Goal: Transaction & Acquisition: Purchase product/service

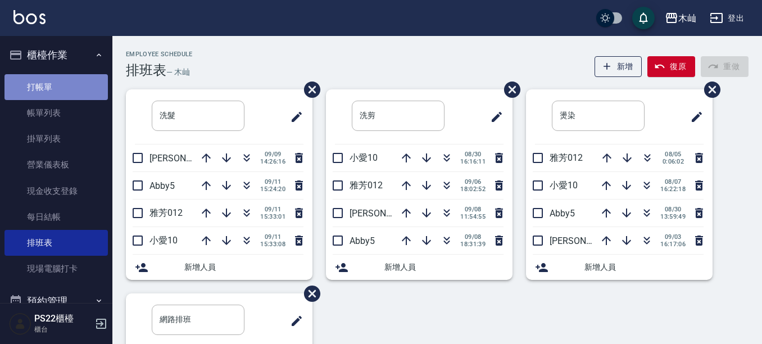
click at [56, 88] on link "打帳單" at bounding box center [55, 87] width 103 height 26
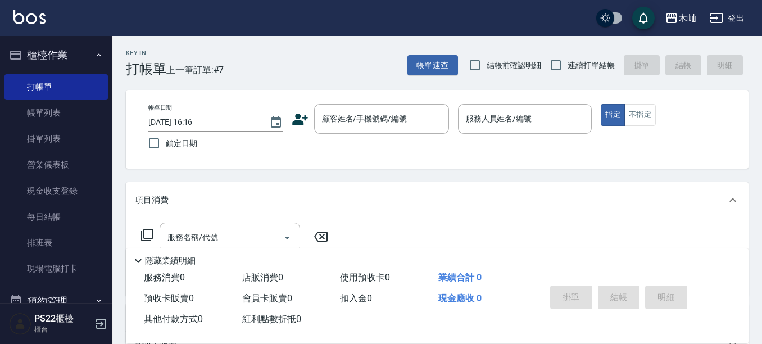
click at [299, 119] on icon at bounding box center [299, 119] width 17 height 17
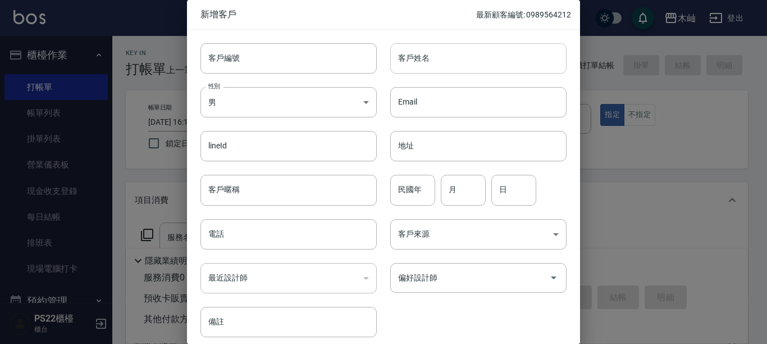
click at [478, 49] on input "客戶姓名" at bounding box center [478, 58] width 176 height 30
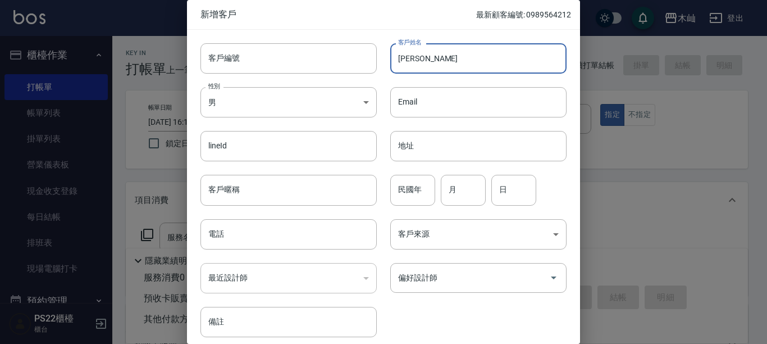
type input "[PERSON_NAME]"
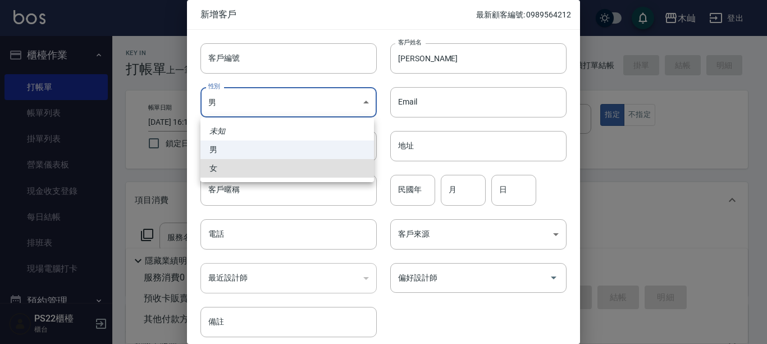
type input "[DEMOGRAPHIC_DATA]"
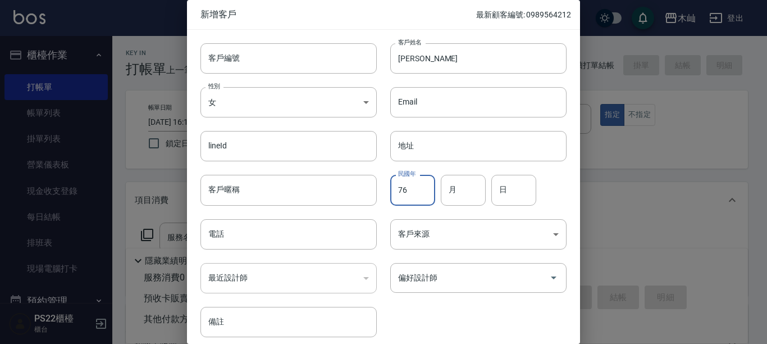
type input "76"
type input "11"
type input "16"
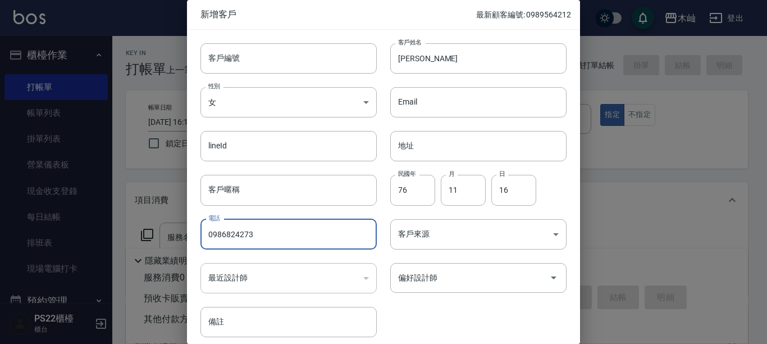
type input "0986824273"
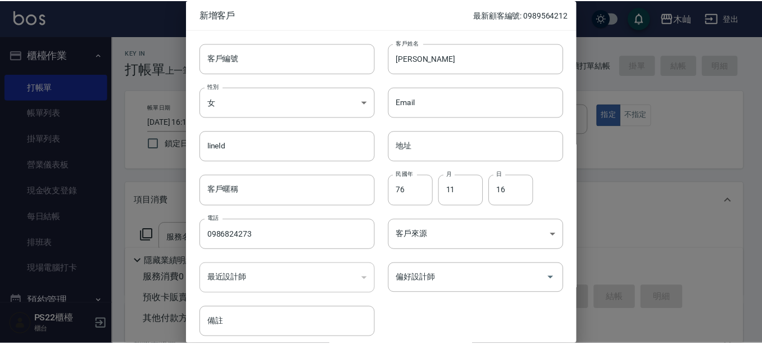
scroll to position [45, 0]
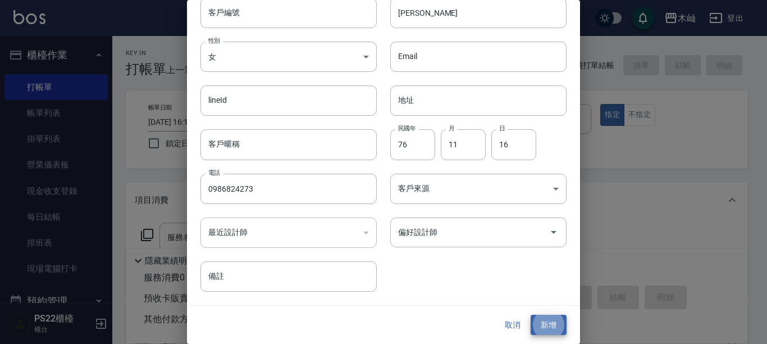
click at [531, 315] on button "新增" at bounding box center [549, 325] width 36 height 21
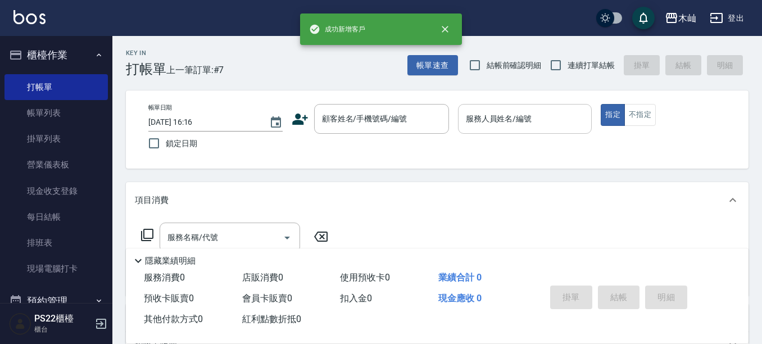
drag, startPoint x: 408, startPoint y: 122, endPoint x: 500, endPoint y: 110, distance: 92.9
click at [408, 121] on input "顧客姓名/手機號碼/編號" at bounding box center [373, 119] width 108 height 20
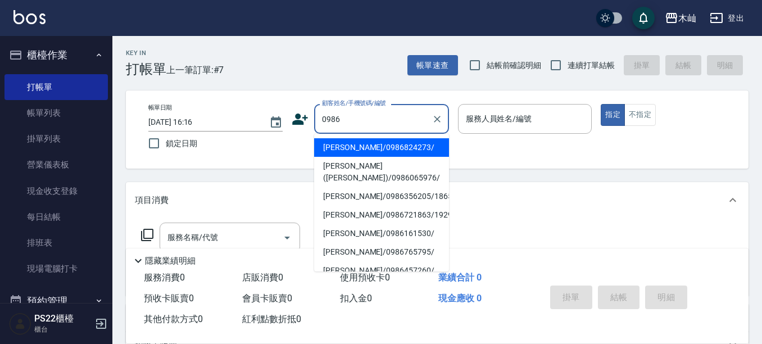
click at [350, 143] on li "[PERSON_NAME]/0986824273/" at bounding box center [381, 147] width 135 height 19
type input "[PERSON_NAME]/0986824273/"
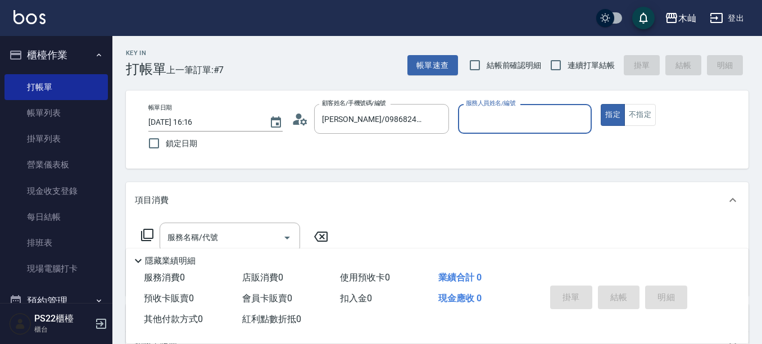
drag, startPoint x: 494, startPoint y: 114, endPoint x: 494, endPoint y: 124, distance: 10.1
click at [494, 115] on input "服務人員姓名/編號" at bounding box center [525, 119] width 124 height 20
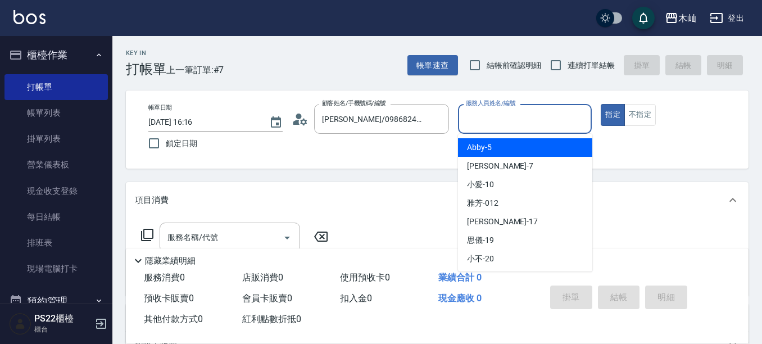
click at [491, 153] on span "Abby -5" at bounding box center [479, 148] width 25 height 12
type input "Abby-5"
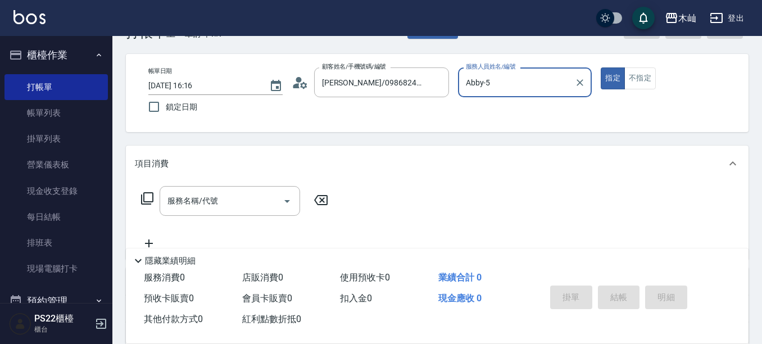
scroll to position [56, 0]
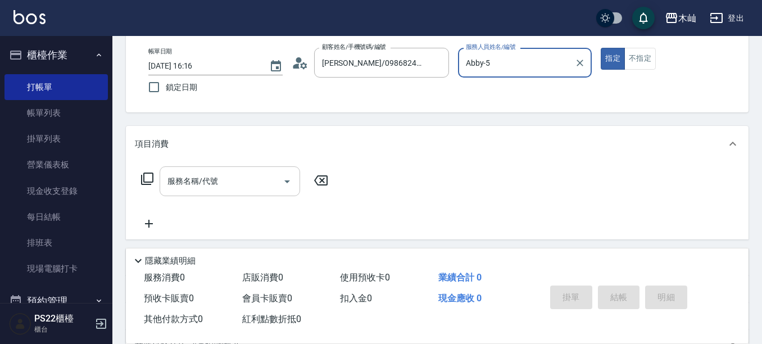
click at [202, 176] on div "服務名稱/代號 服務名稱/代號" at bounding box center [229, 181] width 140 height 30
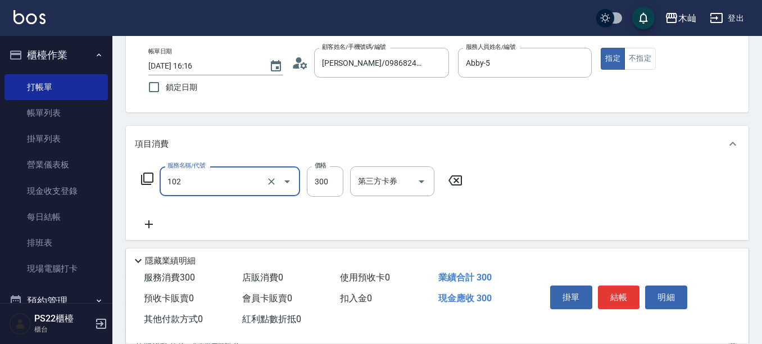
type input "精油洗髮(102)"
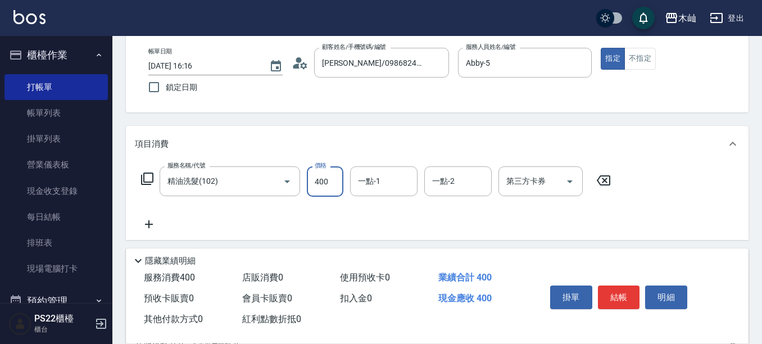
type input "400"
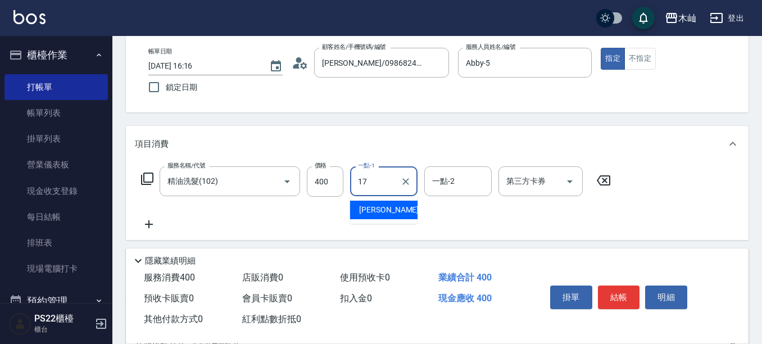
type input "[PERSON_NAME]-17"
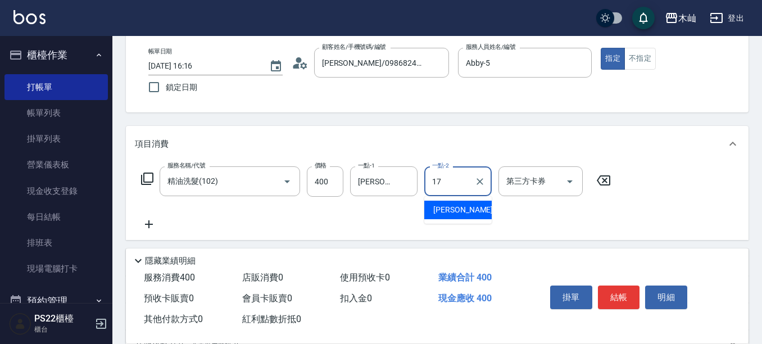
type input "[PERSON_NAME]-17"
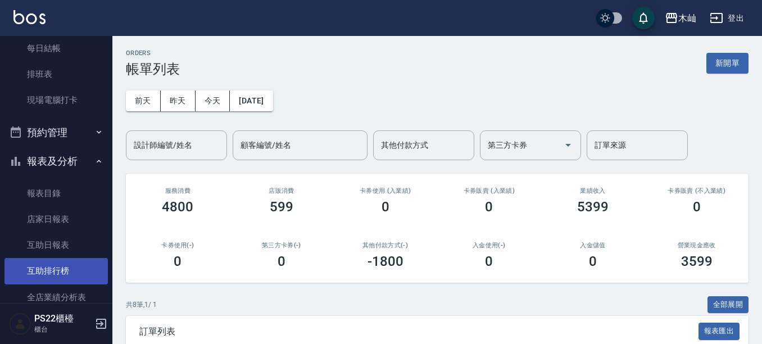
scroll to position [225, 0]
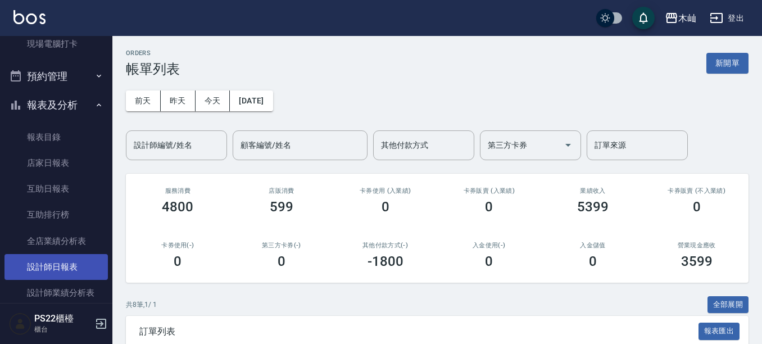
click at [73, 279] on link "設計師日報表" at bounding box center [55, 267] width 103 height 26
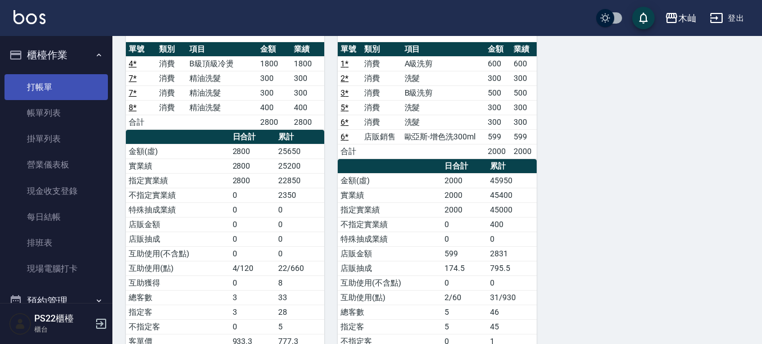
click at [63, 92] on link "打帳單" at bounding box center [55, 87] width 103 height 26
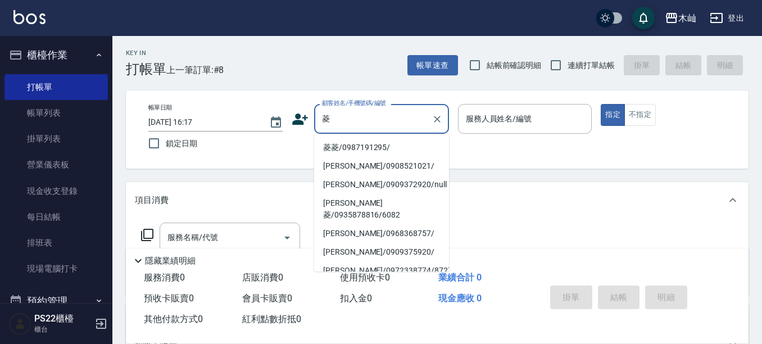
click at [334, 143] on li "菱菱/0987191295/" at bounding box center [381, 147] width 135 height 19
type input "菱菱/0987191295/"
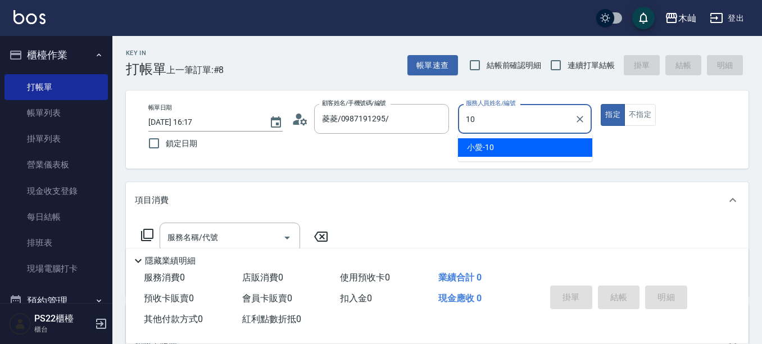
type input "小愛-10"
type button "true"
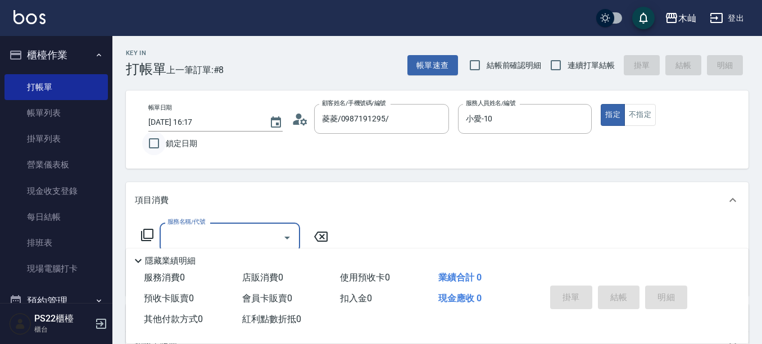
scroll to position [56, 0]
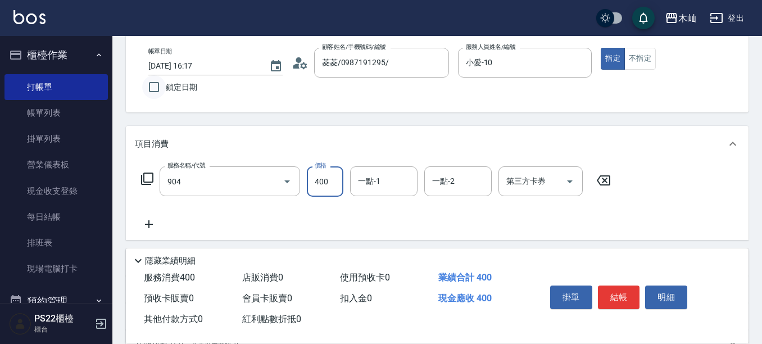
type input "精油洗+瞬護(904)"
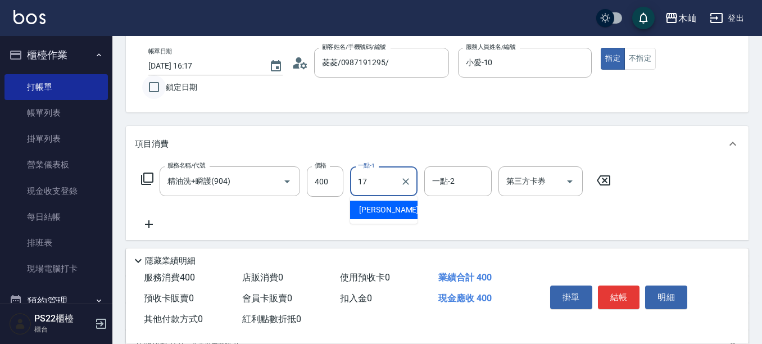
type input "[PERSON_NAME]-17"
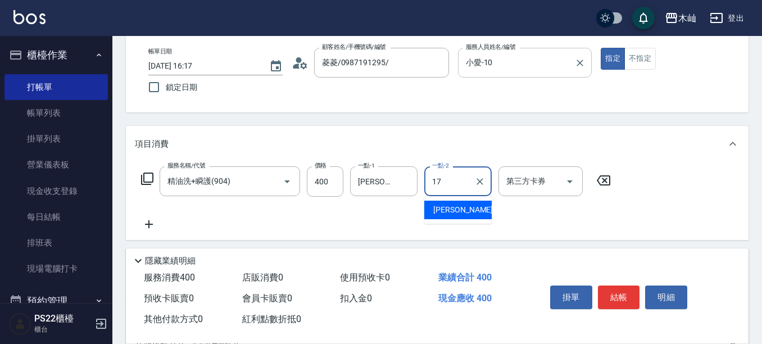
type input "[PERSON_NAME]-17"
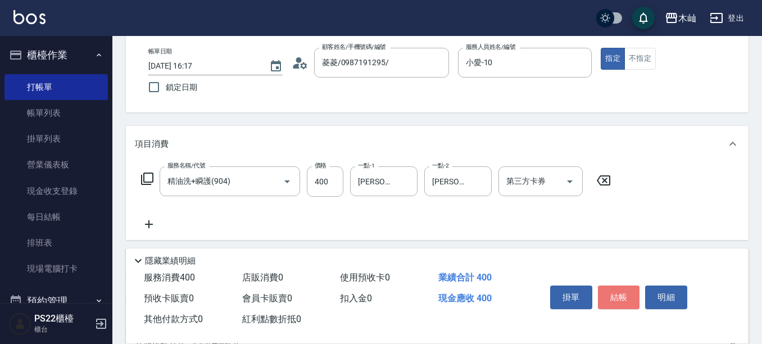
drag, startPoint x: 620, startPoint y: 297, endPoint x: 628, endPoint y: 294, distance: 8.3
click at [620, 297] on button "結帳" at bounding box center [619, 297] width 42 height 24
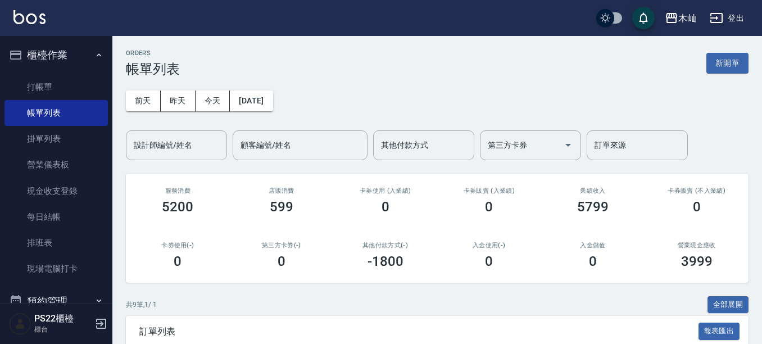
click at [184, 146] on div "設計師編號/姓名 設計師編號/姓名" at bounding box center [176, 145] width 101 height 30
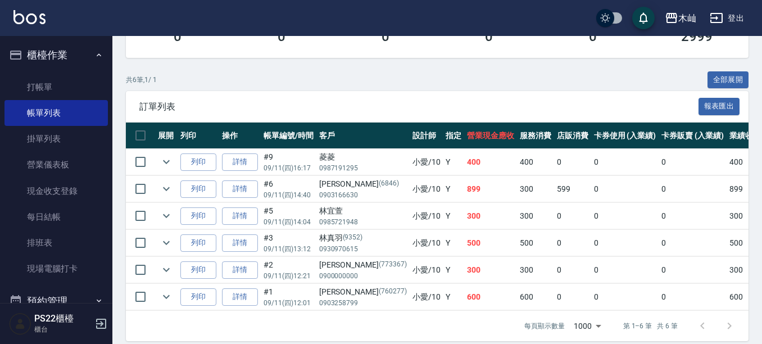
scroll to position [245, 0]
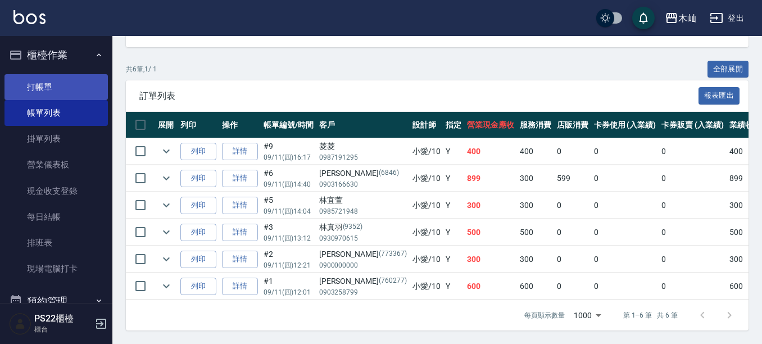
type input "小愛-10"
click at [15, 80] on link "打帳單" at bounding box center [55, 87] width 103 height 26
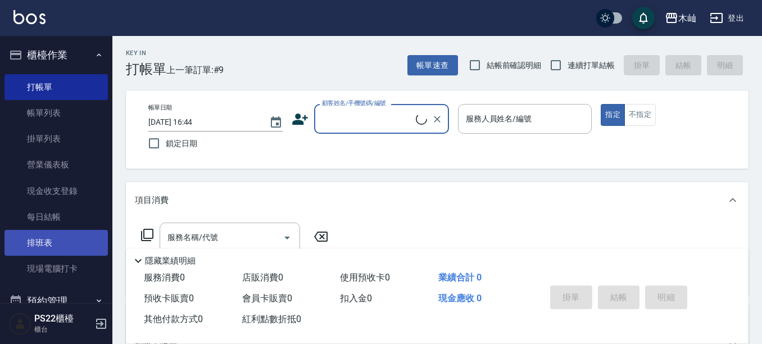
click at [32, 243] on link "排班表" at bounding box center [55, 243] width 103 height 26
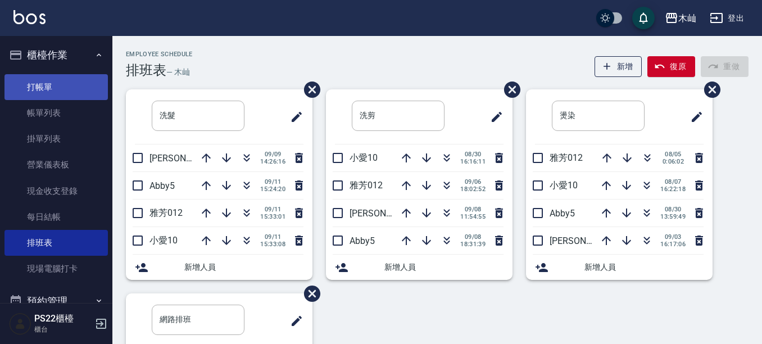
click at [49, 84] on link "打帳單" at bounding box center [55, 87] width 103 height 26
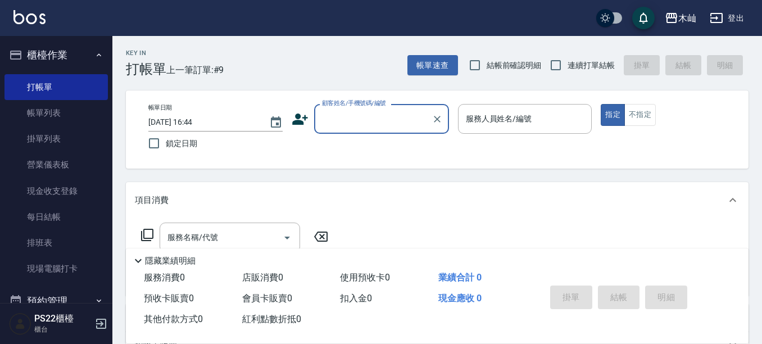
click at [337, 119] on input "顧客姓名/手機號碼/編號" at bounding box center [373, 119] width 108 height 20
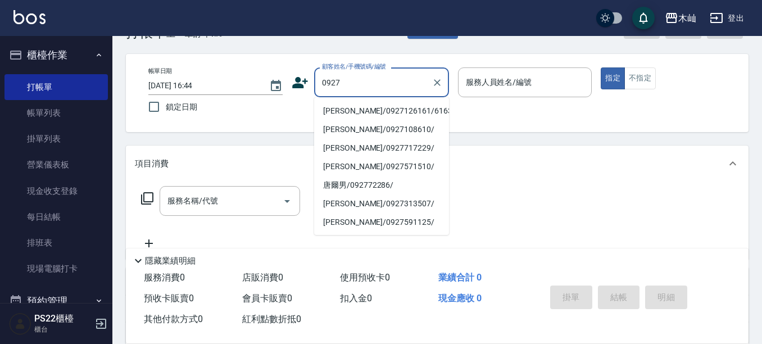
scroll to position [56, 0]
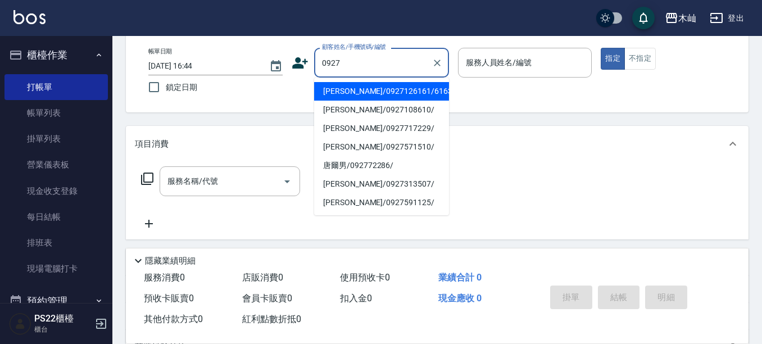
click at [377, 90] on li "[PERSON_NAME]/0927126161/616312" at bounding box center [381, 91] width 135 height 19
type input "[PERSON_NAME]/0927126161/616312"
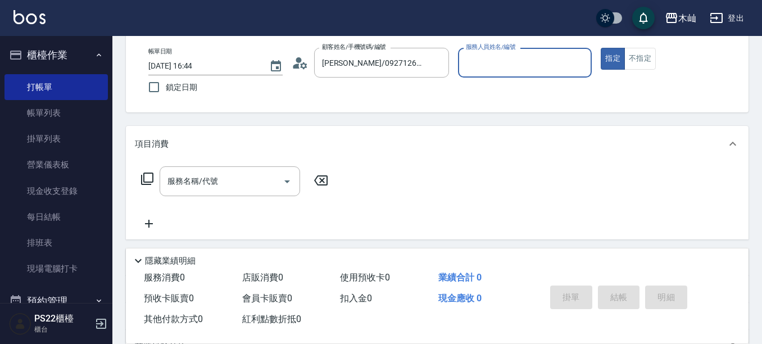
type input "雅芳-012"
click at [262, 187] on input "服務名稱/代號" at bounding box center [221, 181] width 113 height 20
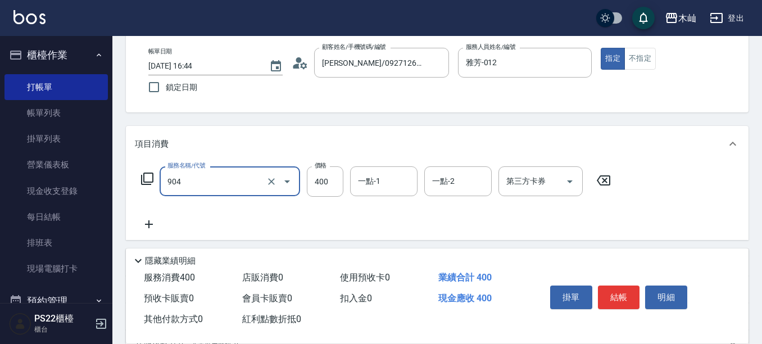
type input "精油洗+瞬護(904)"
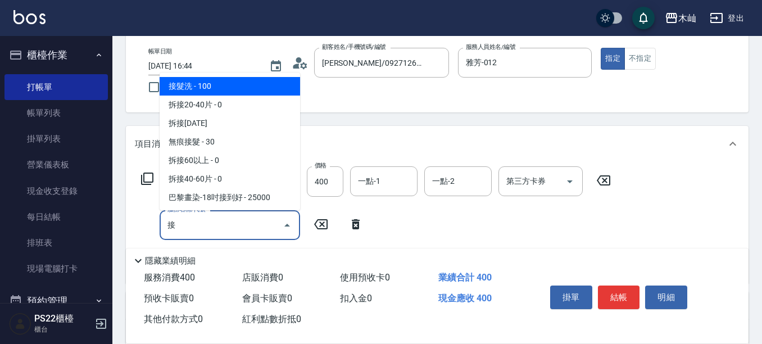
click at [264, 81] on span "接髮洗 - 100" at bounding box center [229, 86] width 140 height 19
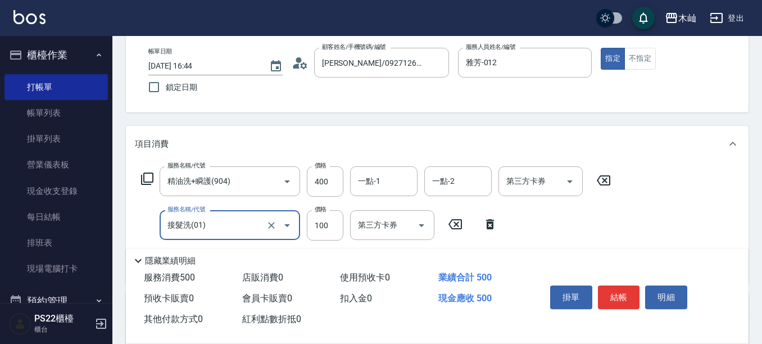
scroll to position [112, 0]
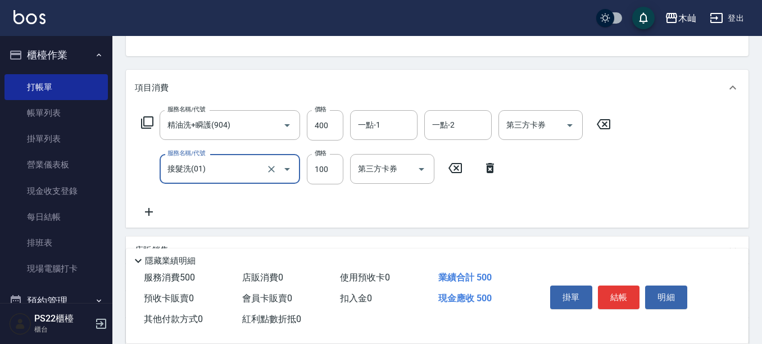
type input "接髮洗(01)"
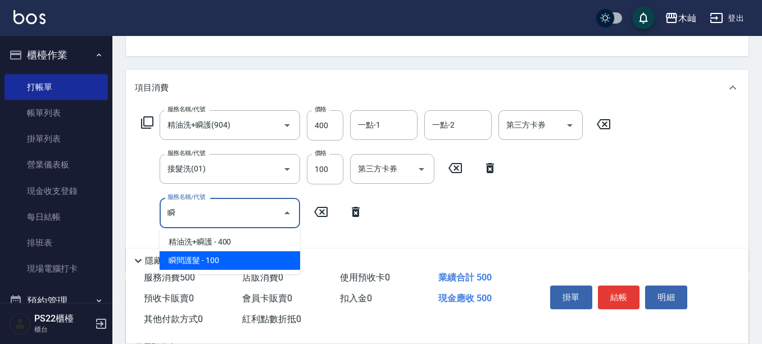
click at [225, 254] on span "瞬間護髮 - 100" at bounding box center [229, 260] width 140 height 19
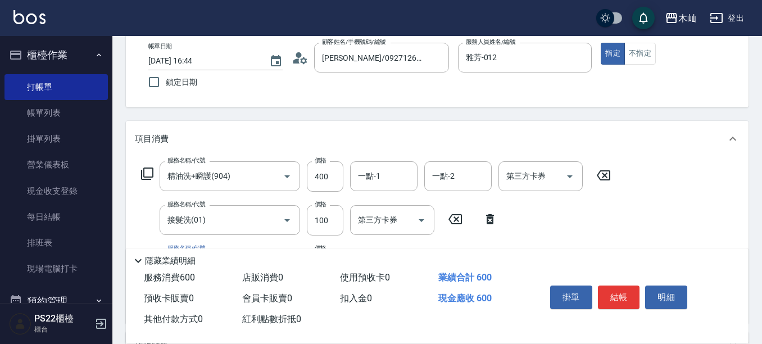
scroll to position [0, 0]
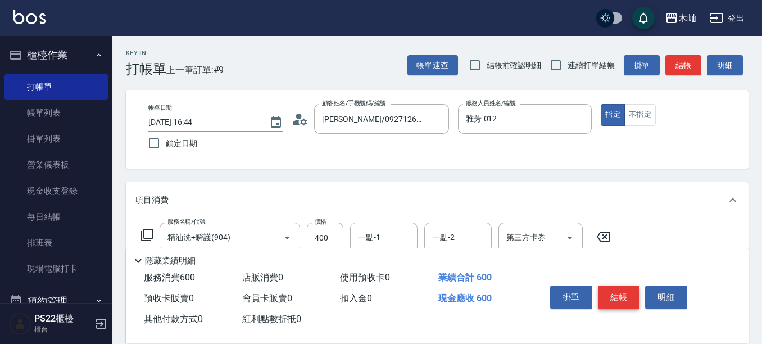
type input "瞬間護髮(914)"
click at [614, 297] on button "結帳" at bounding box center [619, 297] width 42 height 24
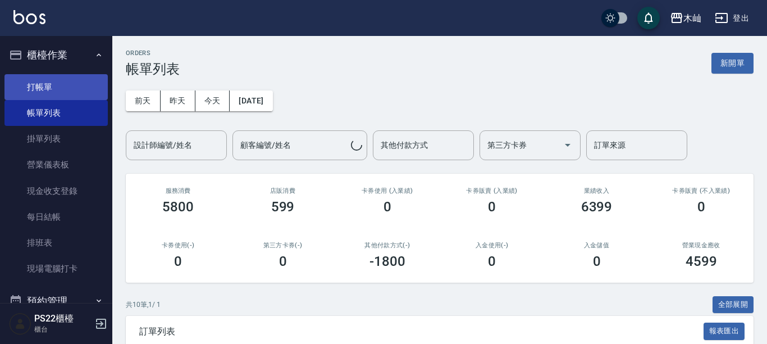
click at [78, 83] on link "打帳單" at bounding box center [55, 87] width 103 height 26
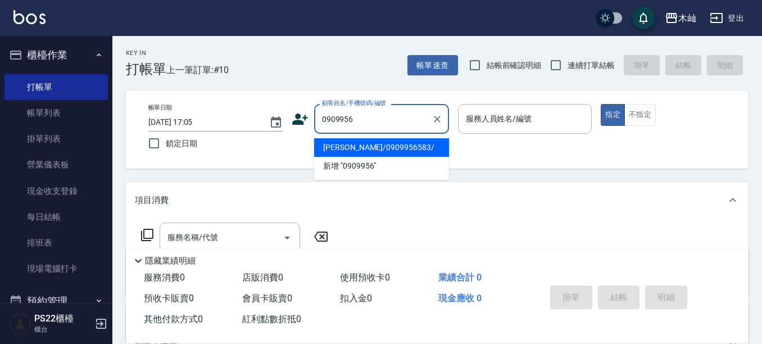
click at [350, 152] on li "[PERSON_NAME]/0909956583/" at bounding box center [381, 147] width 135 height 19
type input "[PERSON_NAME]/0909956583/"
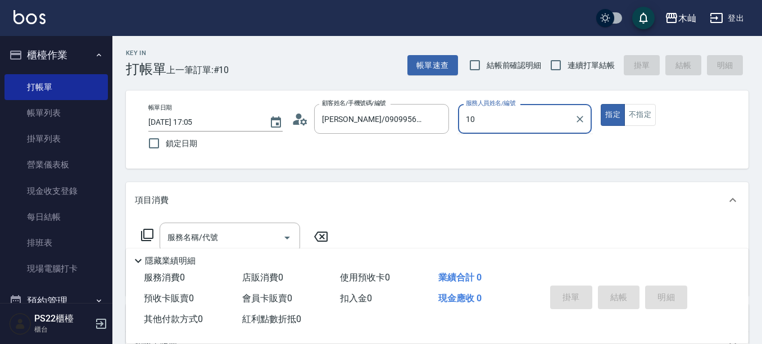
type input "小愛-10"
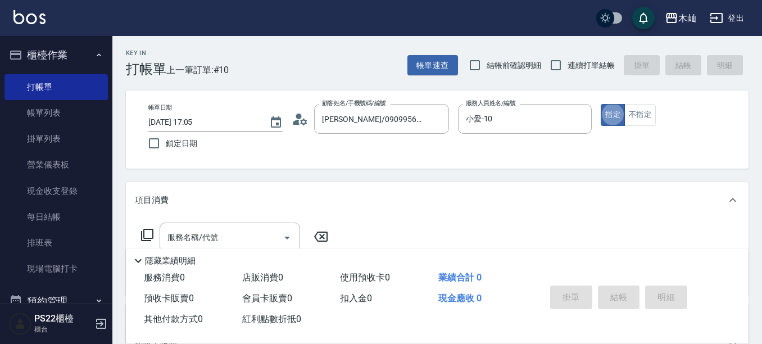
type button "true"
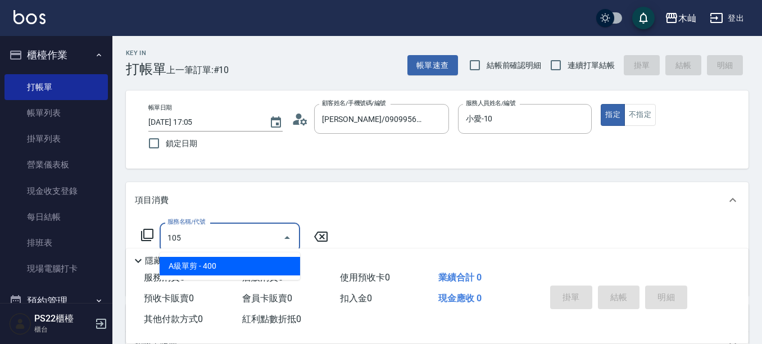
type input "A級單剪(105)"
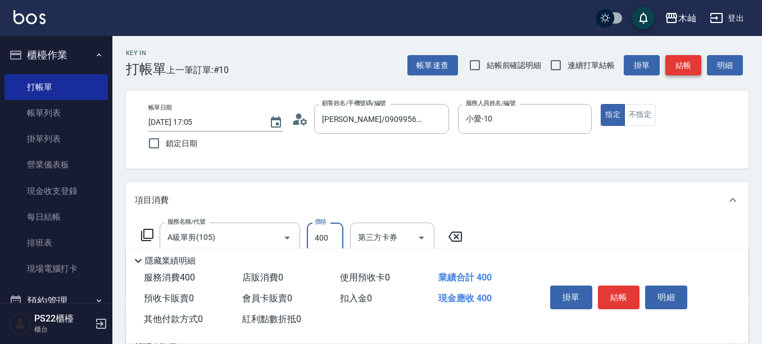
click at [682, 70] on button "結帳" at bounding box center [683, 65] width 36 height 21
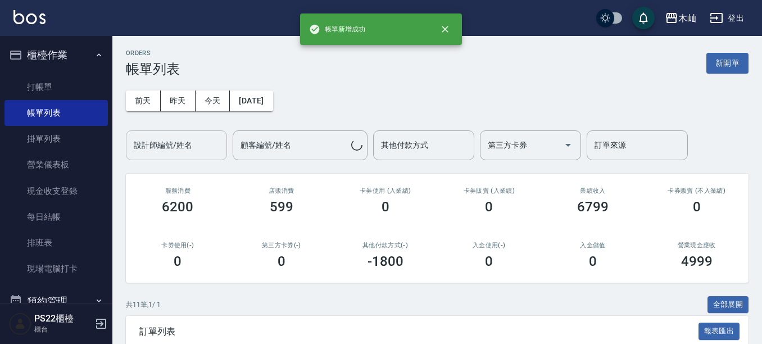
click at [194, 142] on input "設計師編號/姓名" at bounding box center [176, 145] width 91 height 20
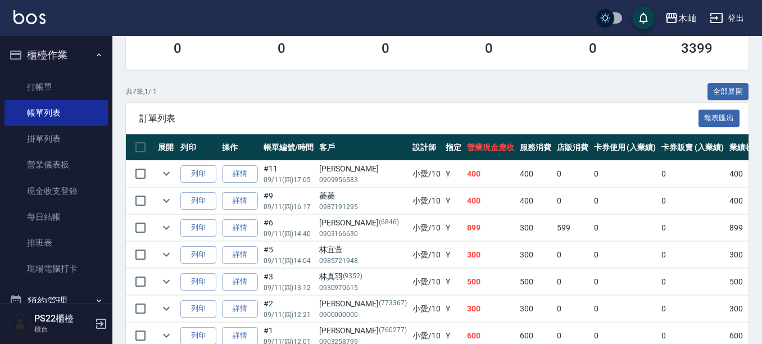
scroll to position [103, 0]
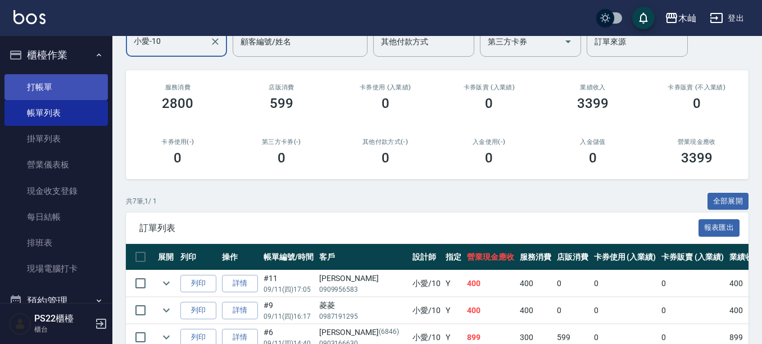
type input "小愛-10"
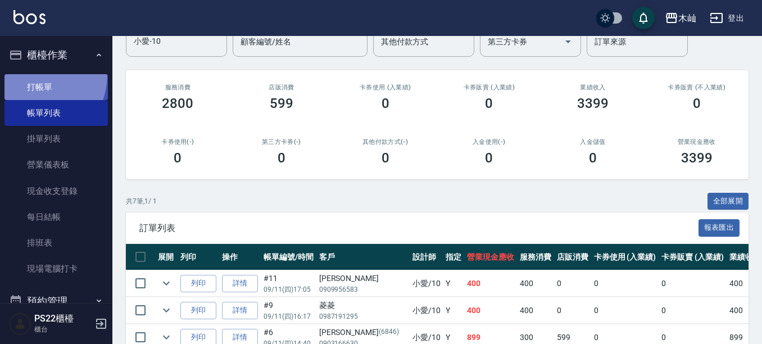
click at [29, 74] on link "打帳單" at bounding box center [55, 87] width 103 height 26
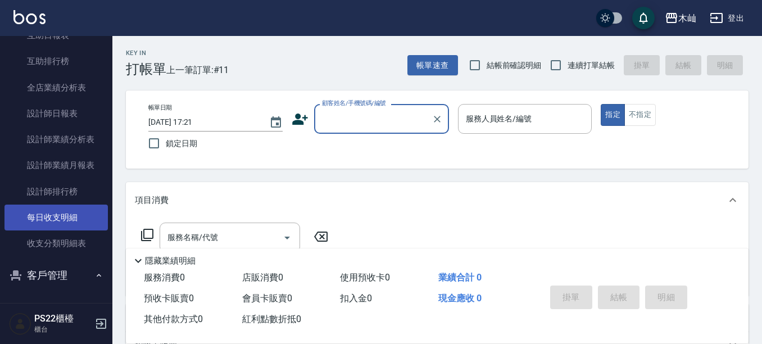
scroll to position [449, 0]
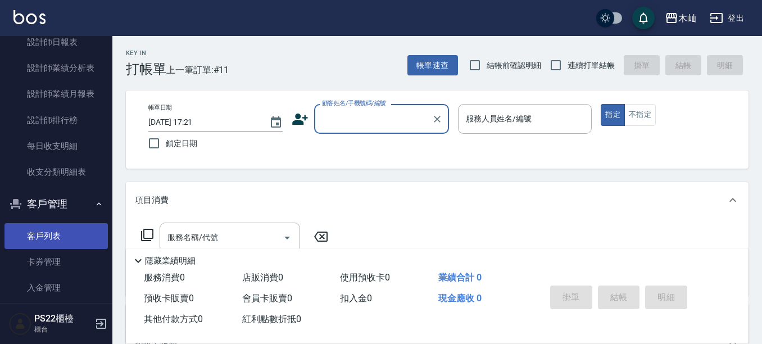
click at [53, 233] on link "客戶列表" at bounding box center [55, 236] width 103 height 26
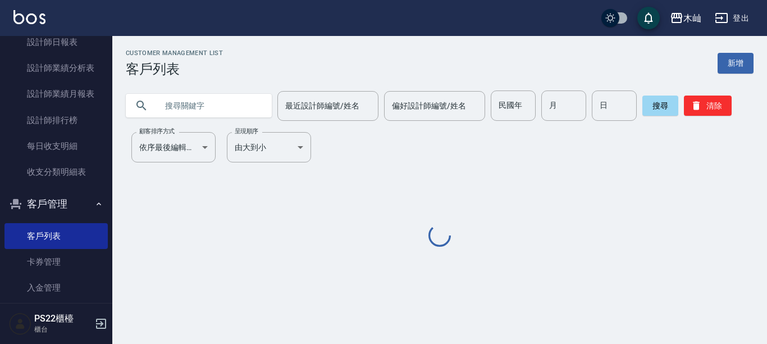
click at [191, 104] on input "text" at bounding box center [210, 105] width 106 height 30
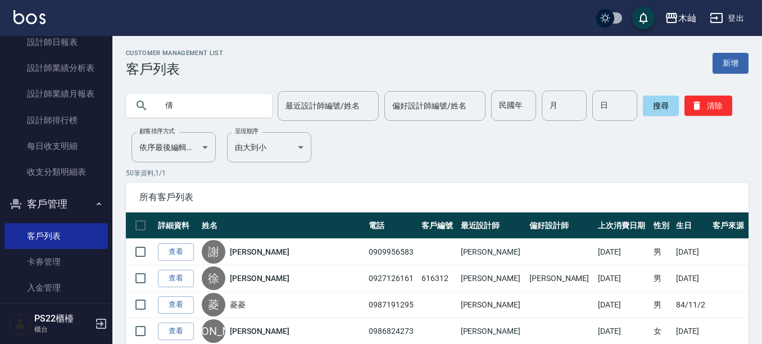
type input "倩"
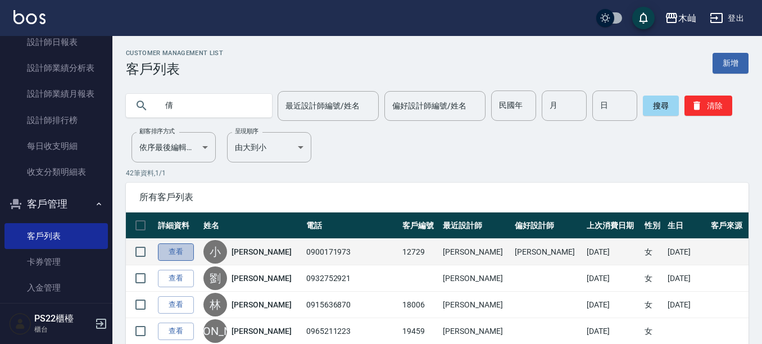
click at [172, 250] on link "查看" at bounding box center [176, 251] width 36 height 17
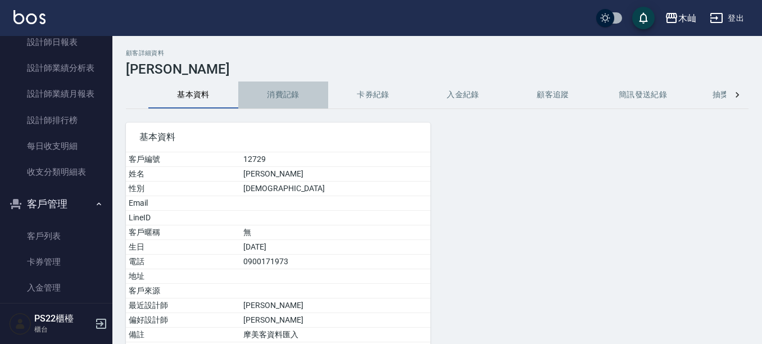
click at [282, 88] on button "消費記錄" at bounding box center [283, 94] width 90 height 27
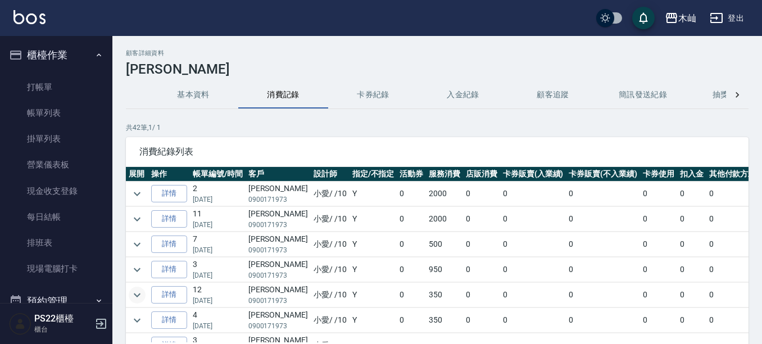
click at [141, 293] on icon "expand row" at bounding box center [136, 294] width 13 height 13
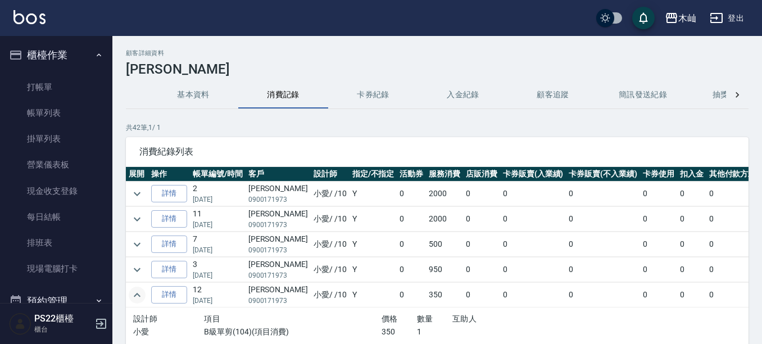
scroll to position [56, 0]
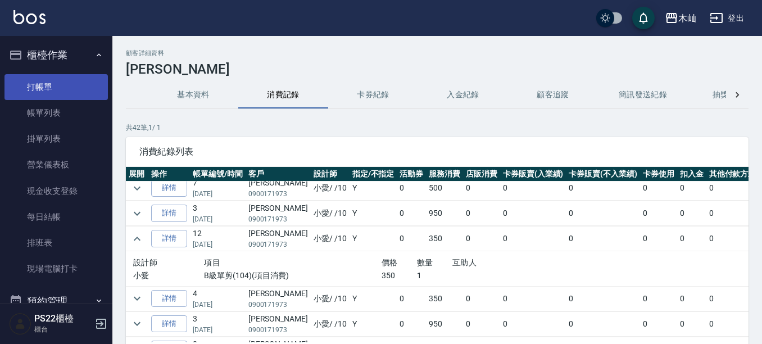
click at [28, 97] on link "打帳單" at bounding box center [55, 87] width 103 height 26
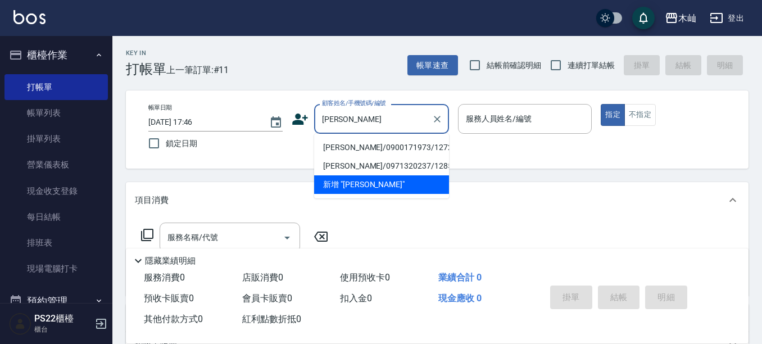
click at [360, 152] on li "[PERSON_NAME]/0900171973/12729" at bounding box center [381, 147] width 135 height 19
type input "[PERSON_NAME]/0900171973/12729"
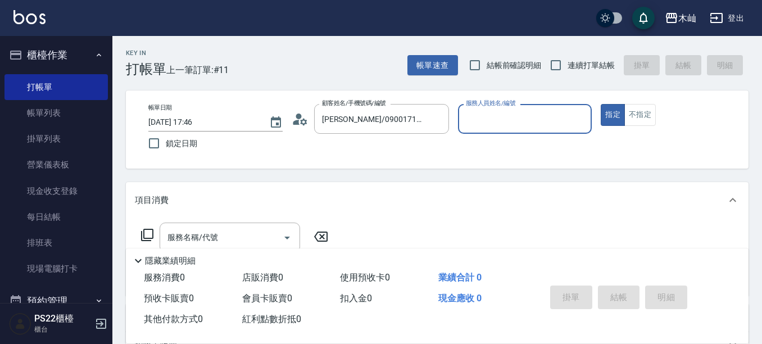
type input "小愛-10"
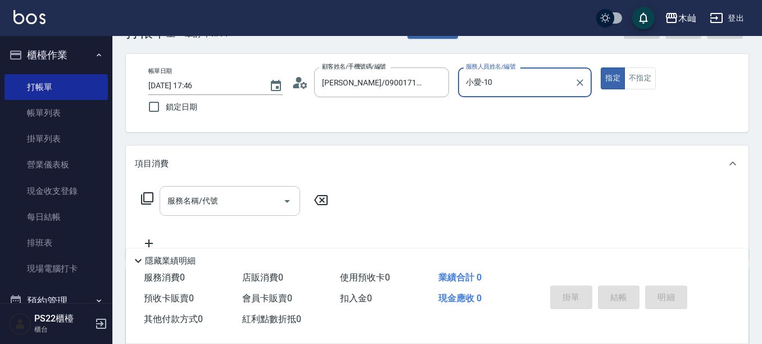
scroll to position [56, 0]
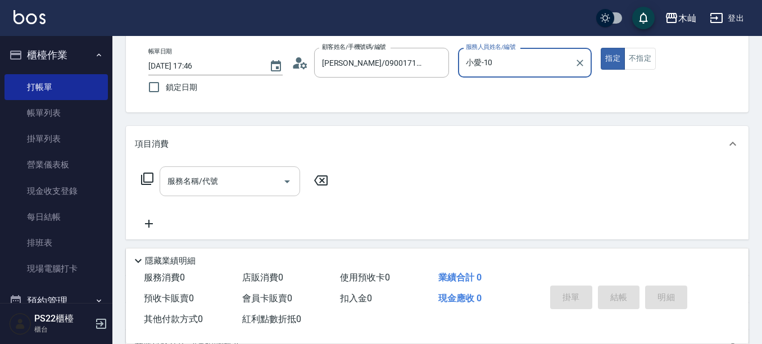
click at [212, 192] on div "服務名稱/代號" at bounding box center [229, 181] width 140 height 30
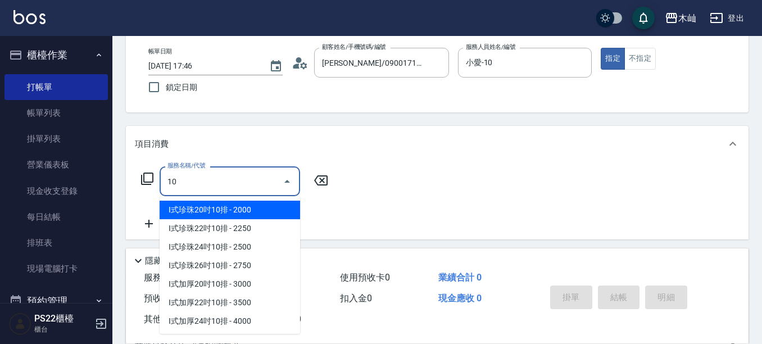
type input "1"
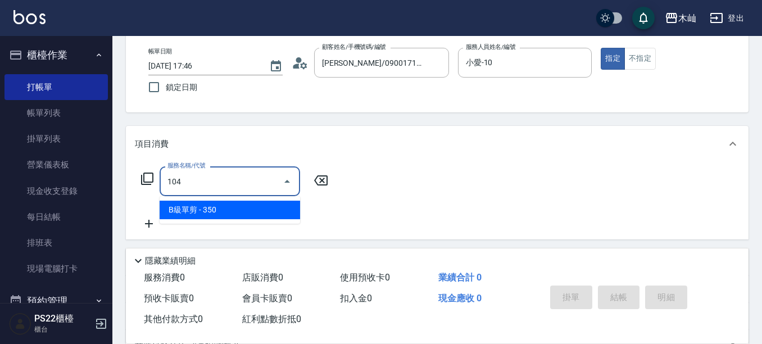
type input "B級單剪(104)"
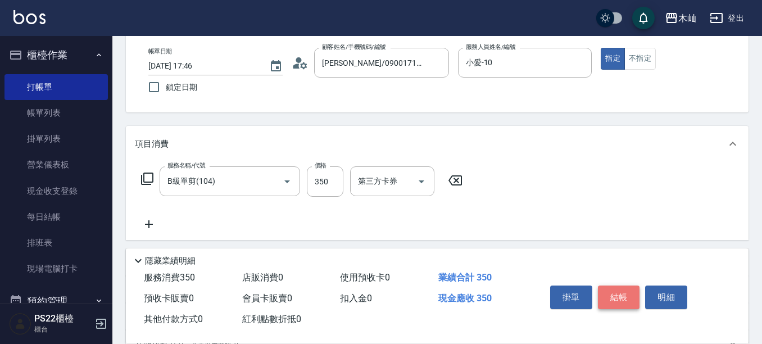
click at [617, 297] on button "結帳" at bounding box center [619, 297] width 42 height 24
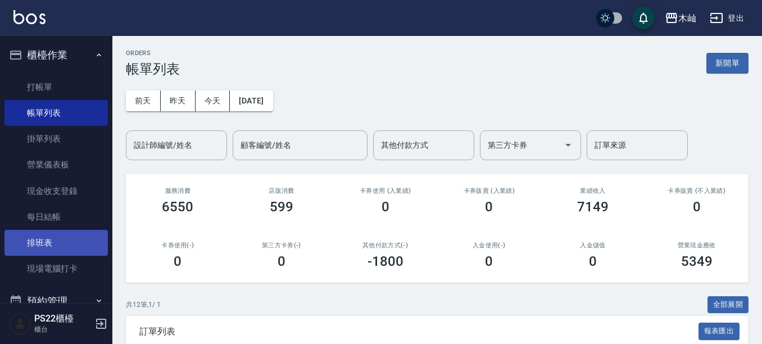
click at [45, 241] on link "排班表" at bounding box center [55, 243] width 103 height 26
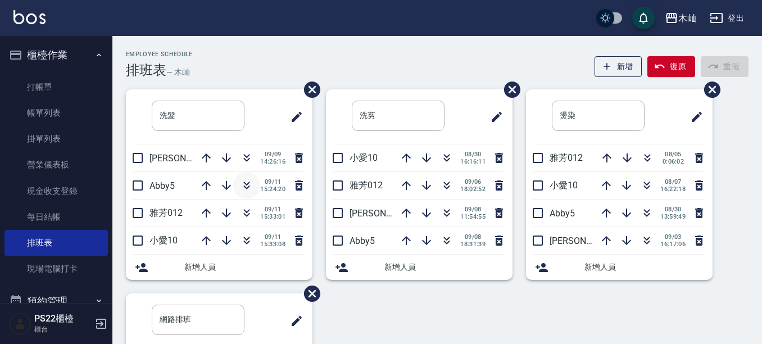
click at [240, 185] on icon "button" at bounding box center [246, 185] width 13 height 13
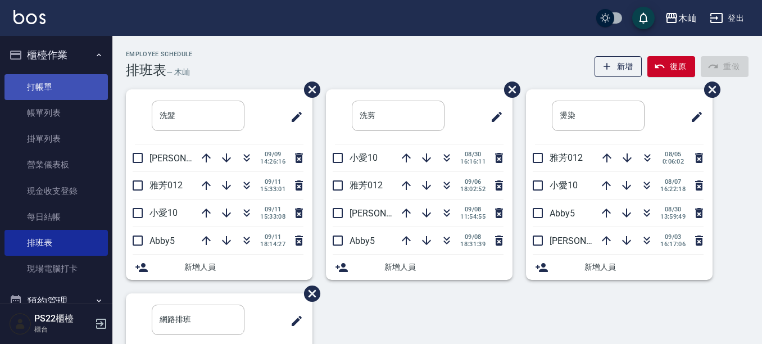
click at [56, 76] on link "打帳單" at bounding box center [55, 87] width 103 height 26
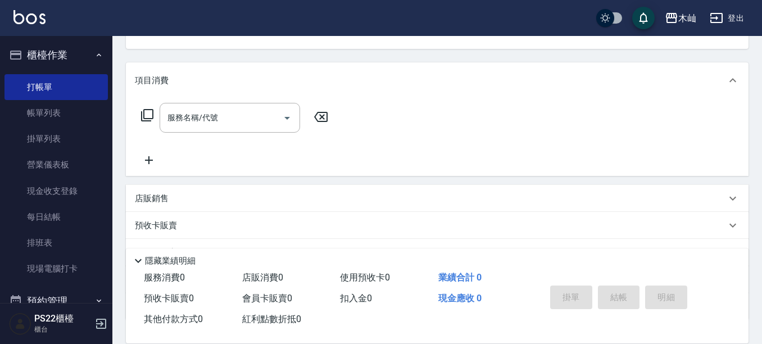
scroll to position [168, 0]
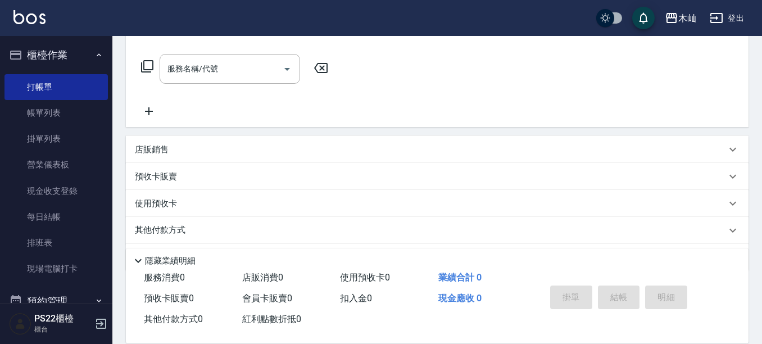
click at [158, 152] on p "店販銷售" at bounding box center [152, 150] width 34 height 12
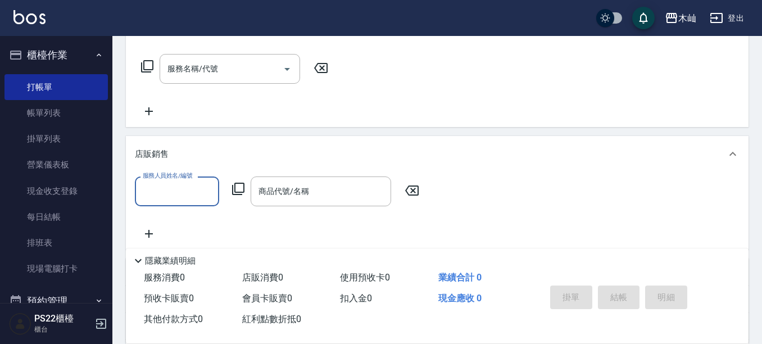
scroll to position [0, 0]
type input "雅芳-012"
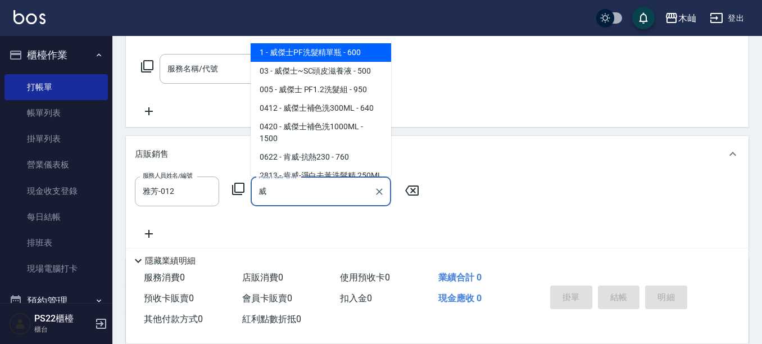
click at [352, 54] on span "1 - 威傑士PF洗髮精單瓶 - 600" at bounding box center [320, 52] width 140 height 19
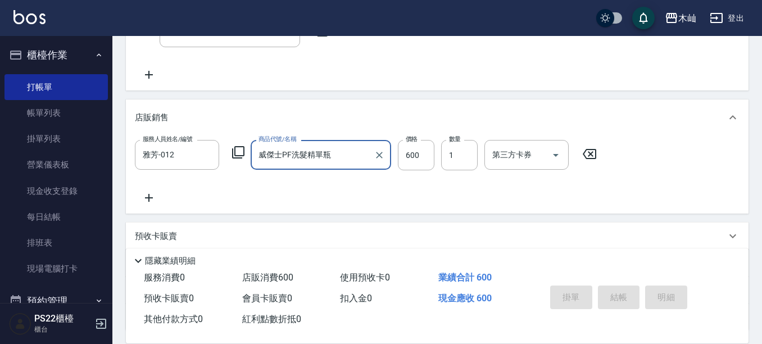
scroll to position [225, 0]
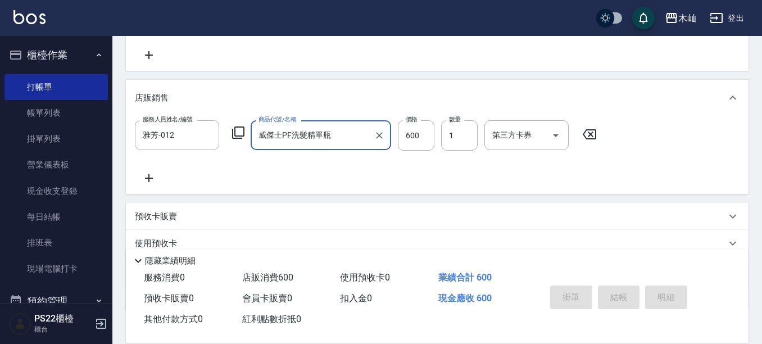
type input "威傑士PF洗髮精單瓶"
click at [148, 179] on icon at bounding box center [149, 178] width 8 height 8
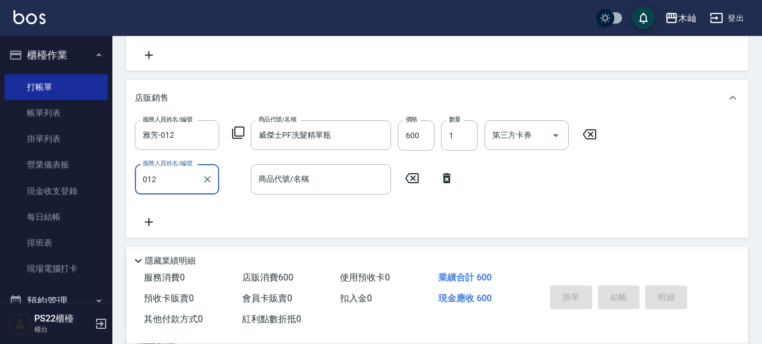
type input "雅芳-012"
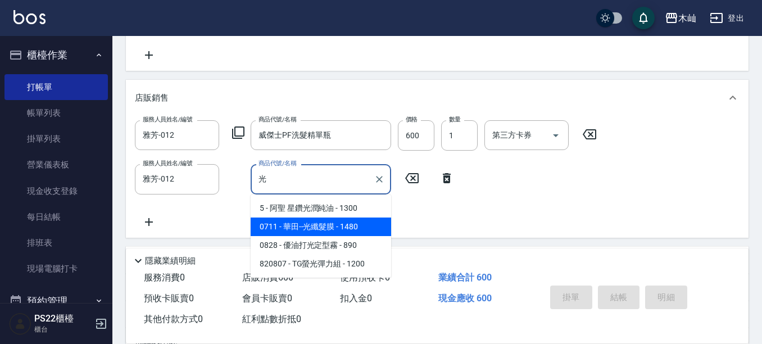
click at [367, 227] on span "0711 - 華田--光纖髮膜 - 1480" at bounding box center [320, 226] width 140 height 19
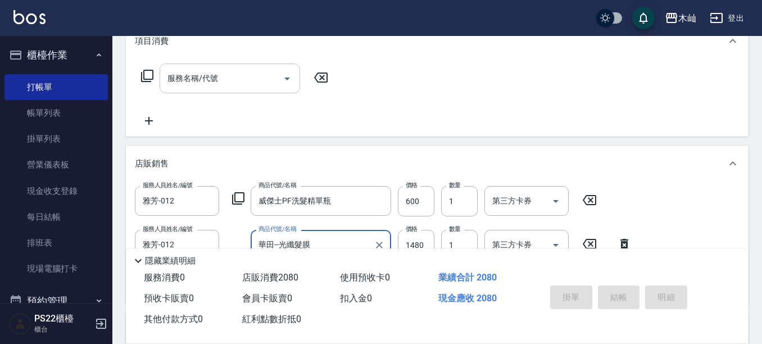
scroll to position [56, 0]
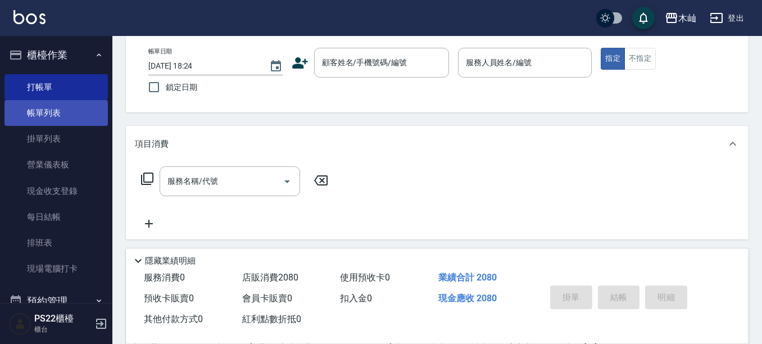
type input "華田--光纖髮膜"
click at [62, 123] on link "帳單列表" at bounding box center [55, 113] width 103 height 26
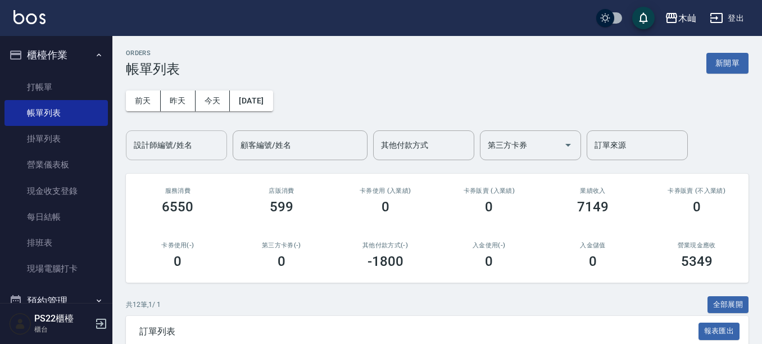
click at [153, 143] on input "設計師編號/姓名" at bounding box center [176, 145] width 91 height 20
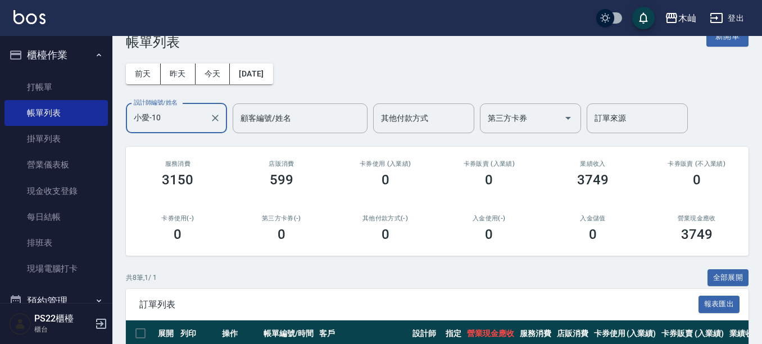
scroll to position [281, 0]
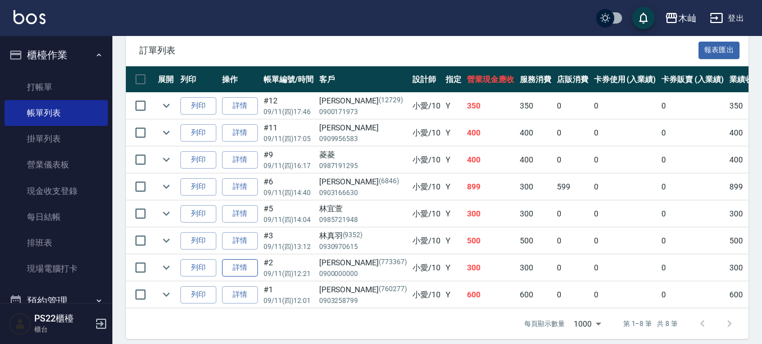
type input "小愛-10"
click at [243, 266] on link "詳情" at bounding box center [240, 267] width 36 height 17
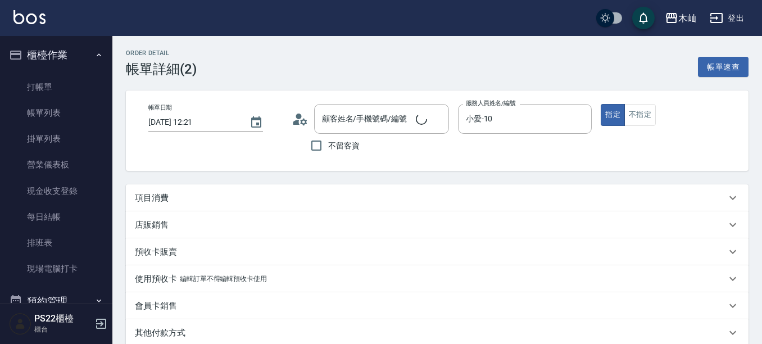
type input "[DATE] 12:21"
type input "小愛-10"
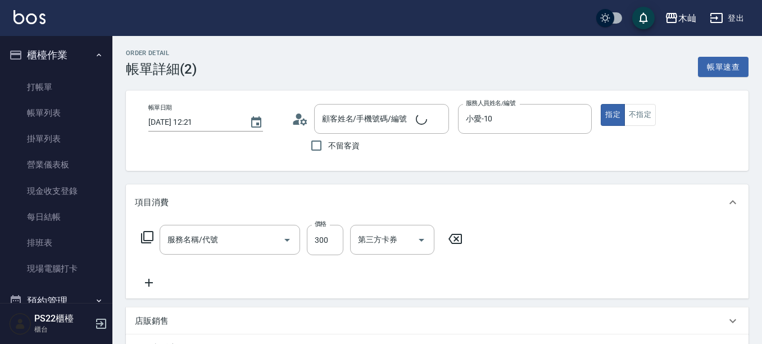
type input "阿翰/0900000000/773367"
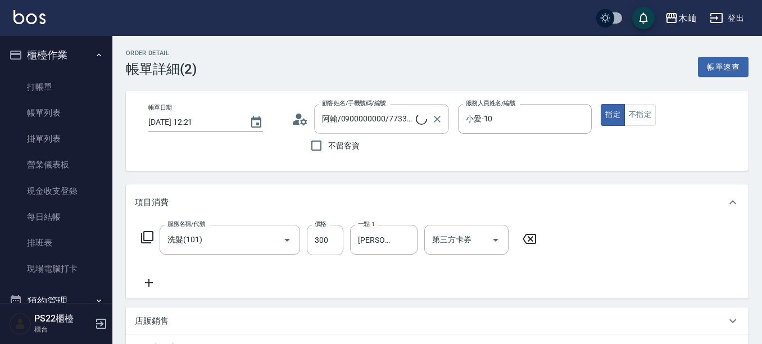
type input "洗髮(101)"
click at [154, 280] on icon at bounding box center [149, 282] width 28 height 13
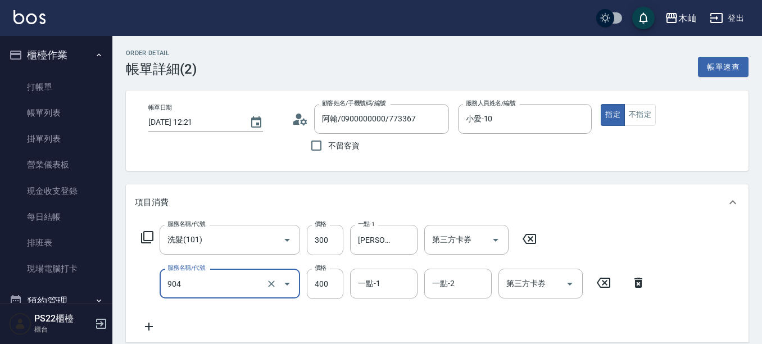
type input "精油洗+瞬護(904)"
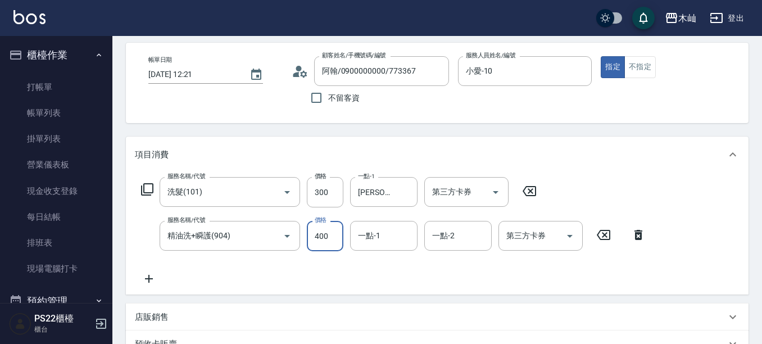
scroll to position [112, 0]
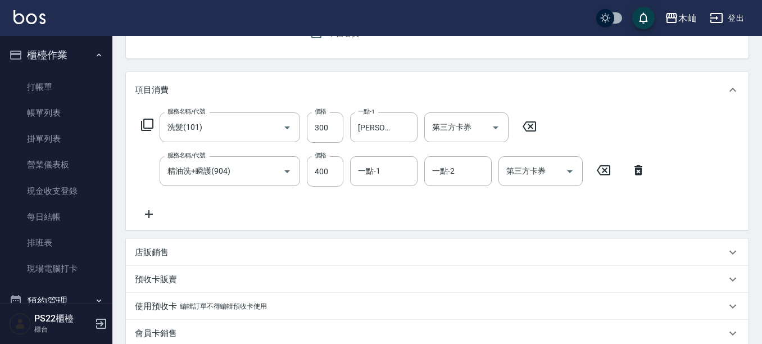
click at [145, 210] on icon at bounding box center [149, 213] width 28 height 13
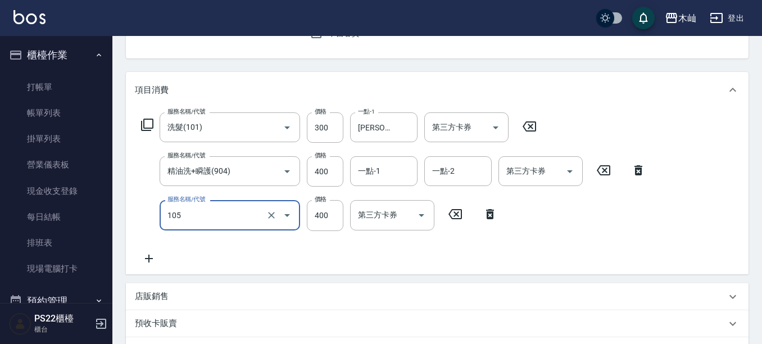
type input "A級單剪(105)"
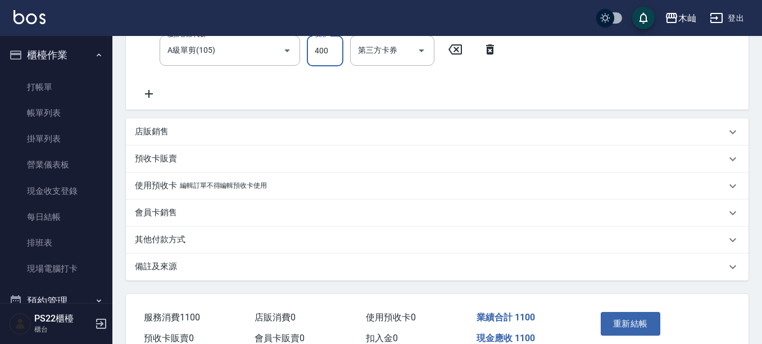
scroll to position [335, 0]
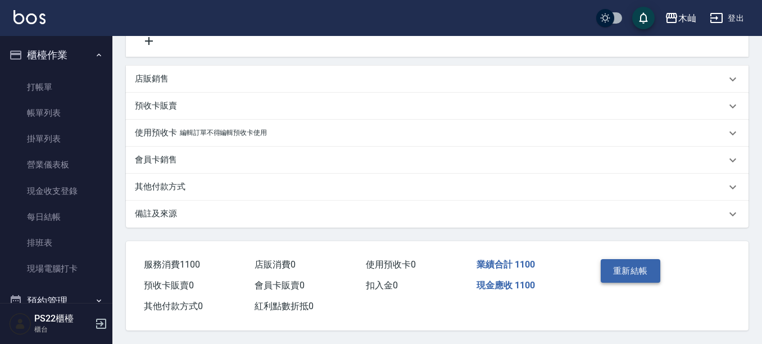
click at [641, 262] on button "重新結帳" at bounding box center [630, 271] width 60 height 24
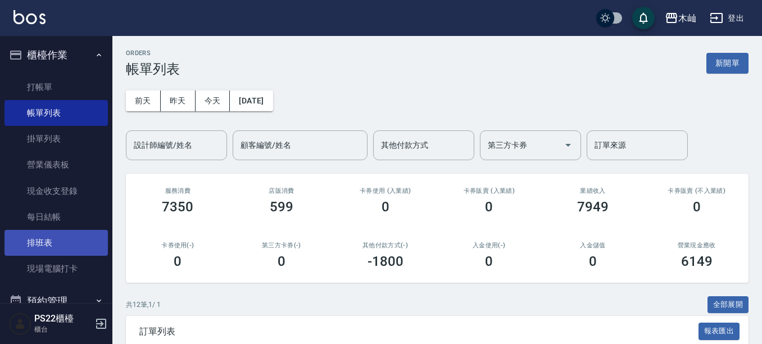
click at [34, 249] on link "排班表" at bounding box center [55, 243] width 103 height 26
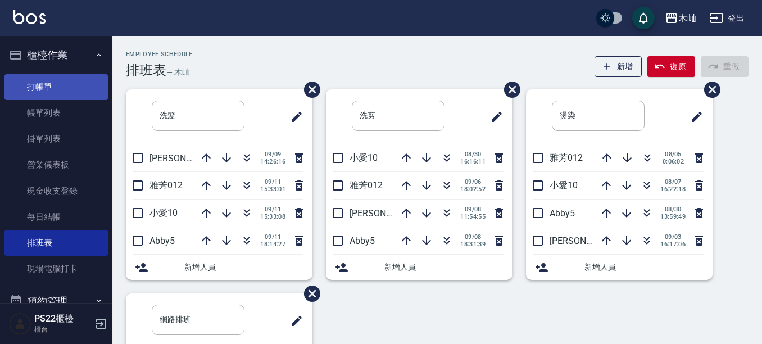
click at [52, 83] on link "打帳單" at bounding box center [55, 87] width 103 height 26
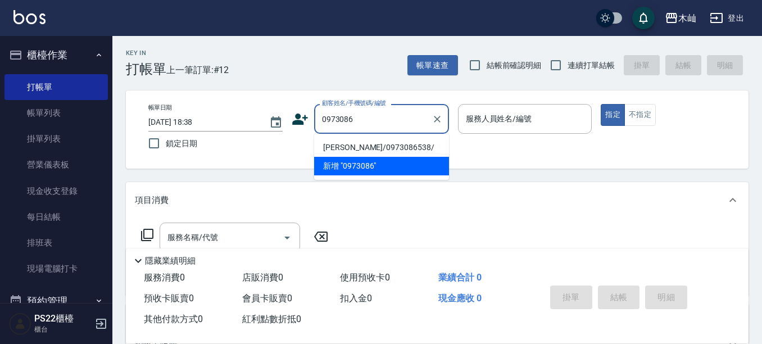
click at [374, 144] on li "[PERSON_NAME]/0973086538/" at bounding box center [381, 147] width 135 height 19
type input "[PERSON_NAME]/0973086538/"
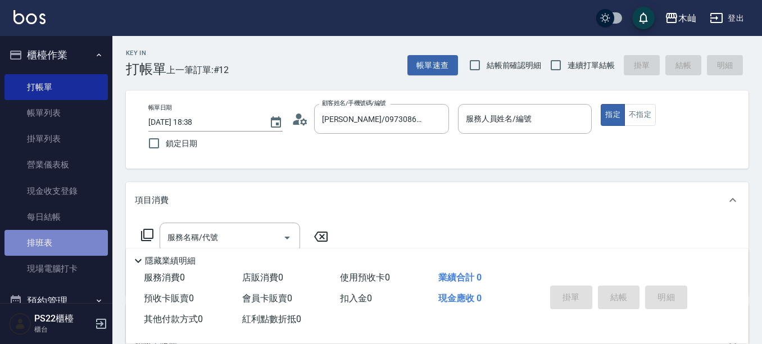
click at [93, 248] on link "排班表" at bounding box center [55, 243] width 103 height 26
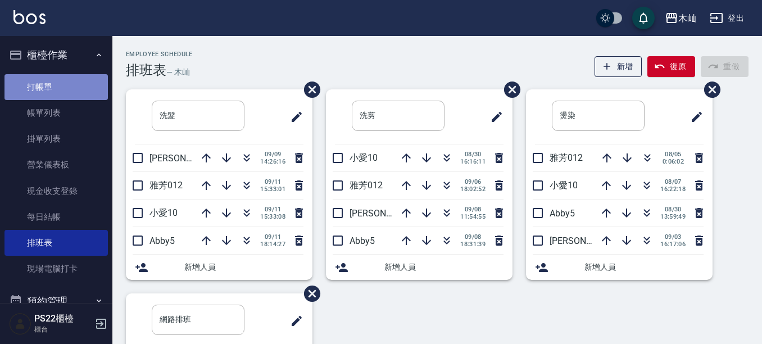
click at [61, 86] on link "打帳單" at bounding box center [55, 87] width 103 height 26
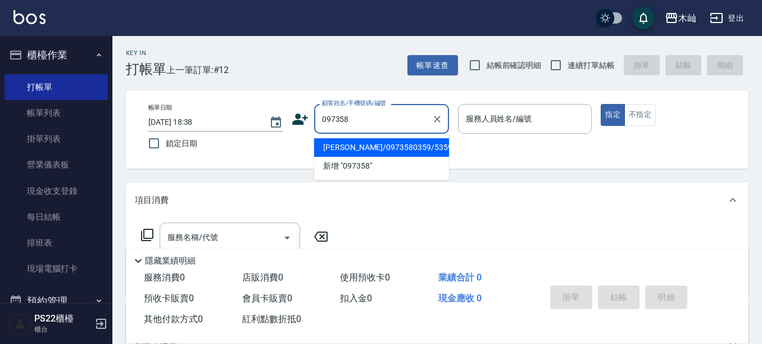
type input "0973586"
click at [367, 121] on input "0973586" at bounding box center [373, 119] width 108 height 20
click at [386, 148] on li "[PERSON_NAME]/0973086538/" at bounding box center [381, 147] width 135 height 19
type input "[PERSON_NAME]/0973086538/"
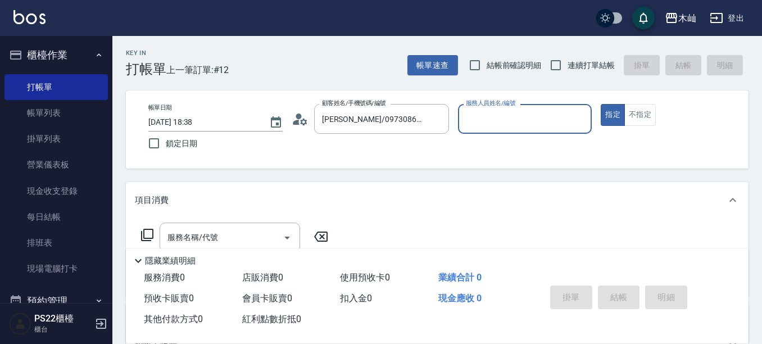
click at [544, 115] on input "服務人員姓名/編號" at bounding box center [525, 119] width 124 height 20
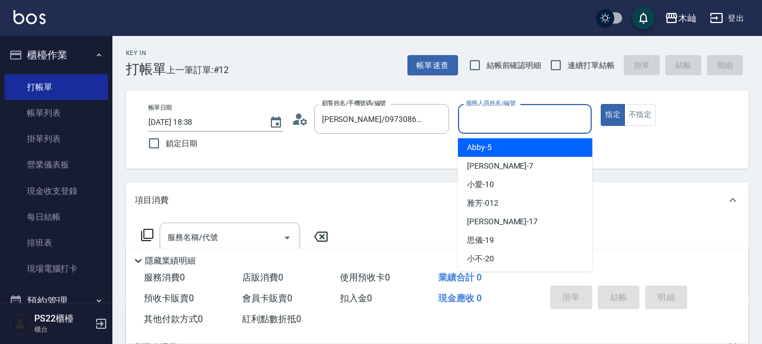
click at [491, 143] on div "Abby -5" at bounding box center [525, 147] width 134 height 19
type input "Abby-5"
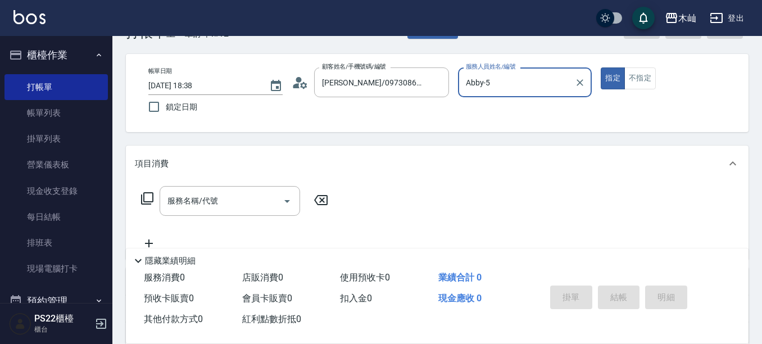
scroll to position [56, 0]
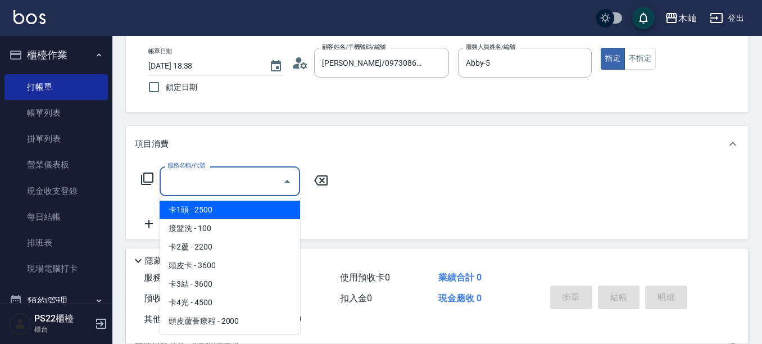
click at [207, 183] on input "服務名稱/代號" at bounding box center [221, 181] width 113 height 20
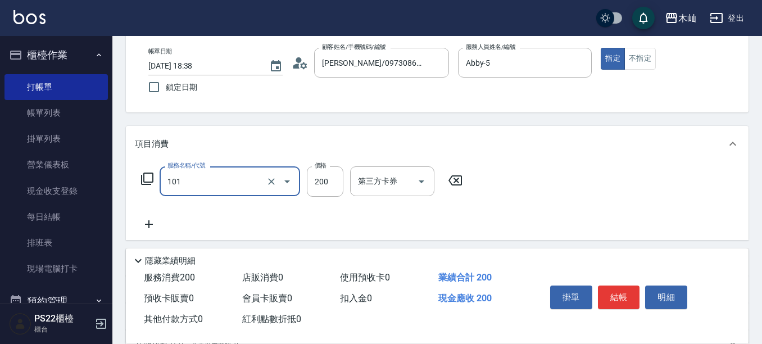
type input "洗髮(101)"
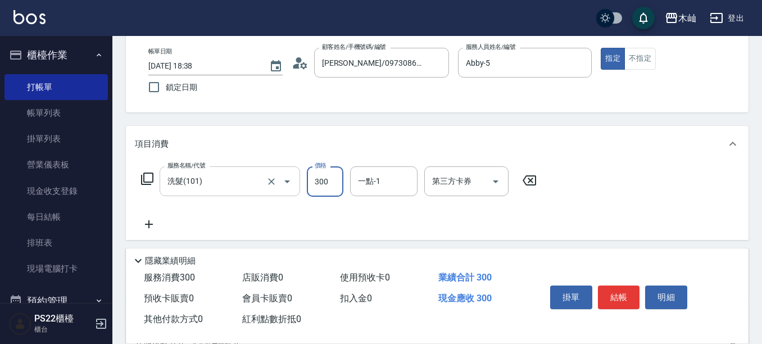
type input "300"
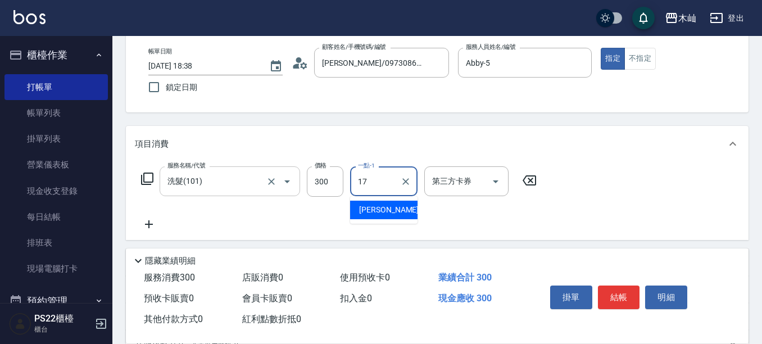
type input "[PERSON_NAME]-17"
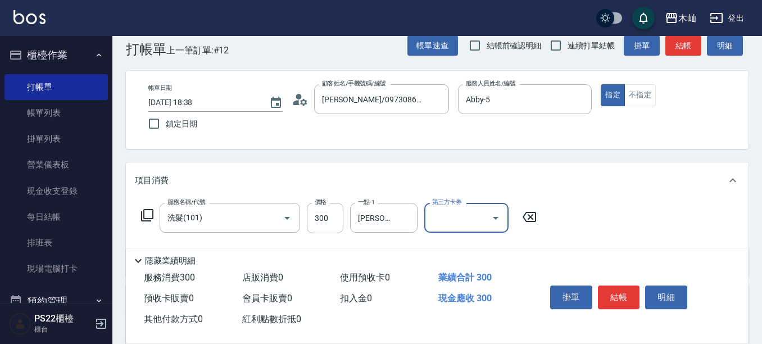
scroll to position [0, 0]
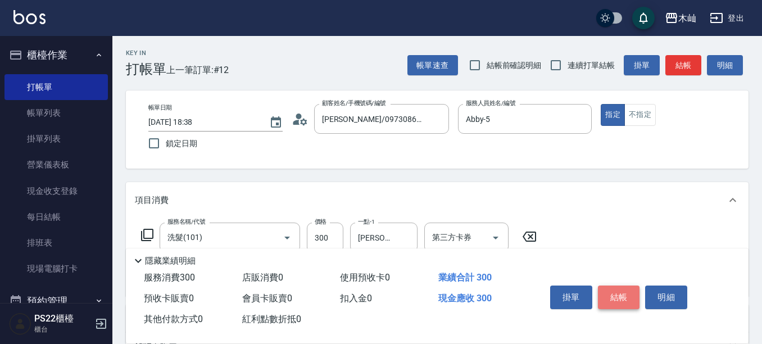
click at [625, 293] on button "結帳" at bounding box center [619, 297] width 42 height 24
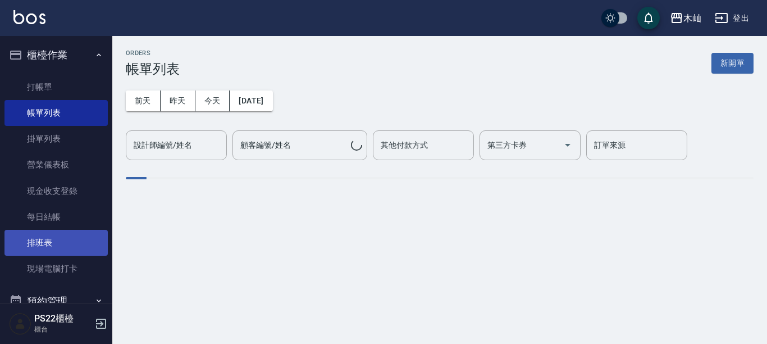
click at [41, 243] on link "排班表" at bounding box center [55, 243] width 103 height 26
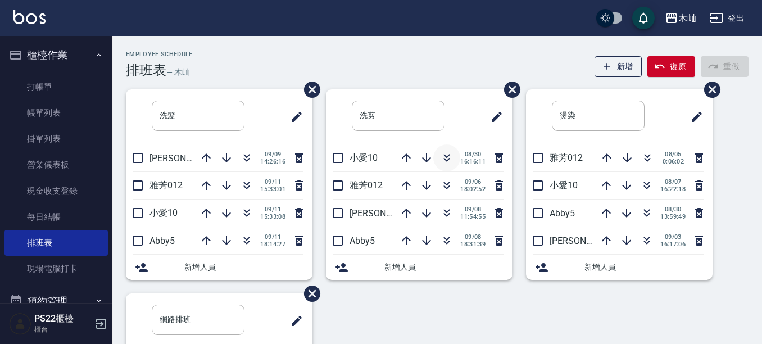
click at [450, 161] on icon "button" at bounding box center [446, 157] width 13 height 13
click at [449, 157] on icon "button" at bounding box center [446, 157] width 13 height 13
